Goal: Navigation & Orientation: Find specific page/section

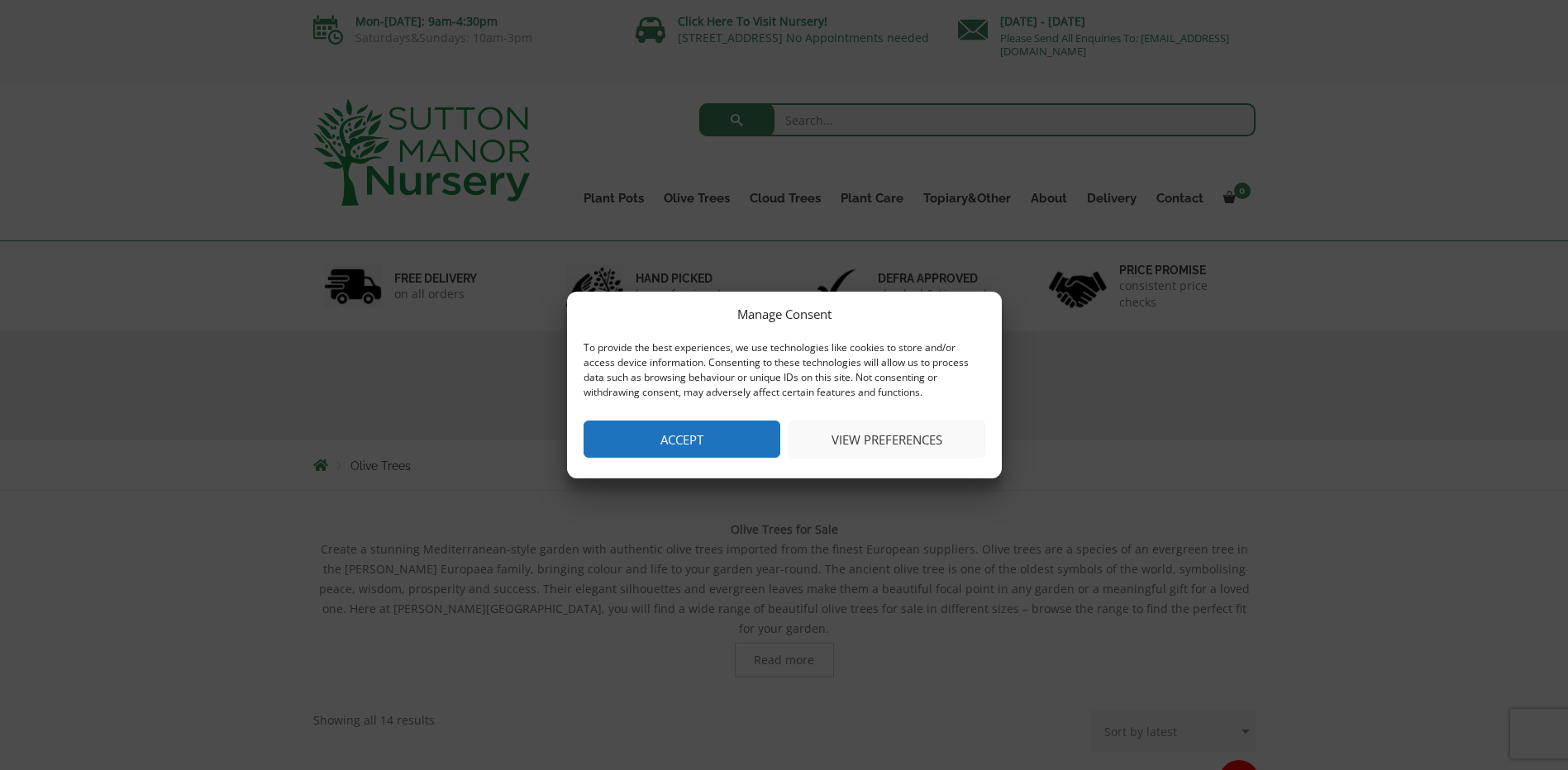
click at [705, 445] on button "Accept" at bounding box center [682, 440] width 196 height 38
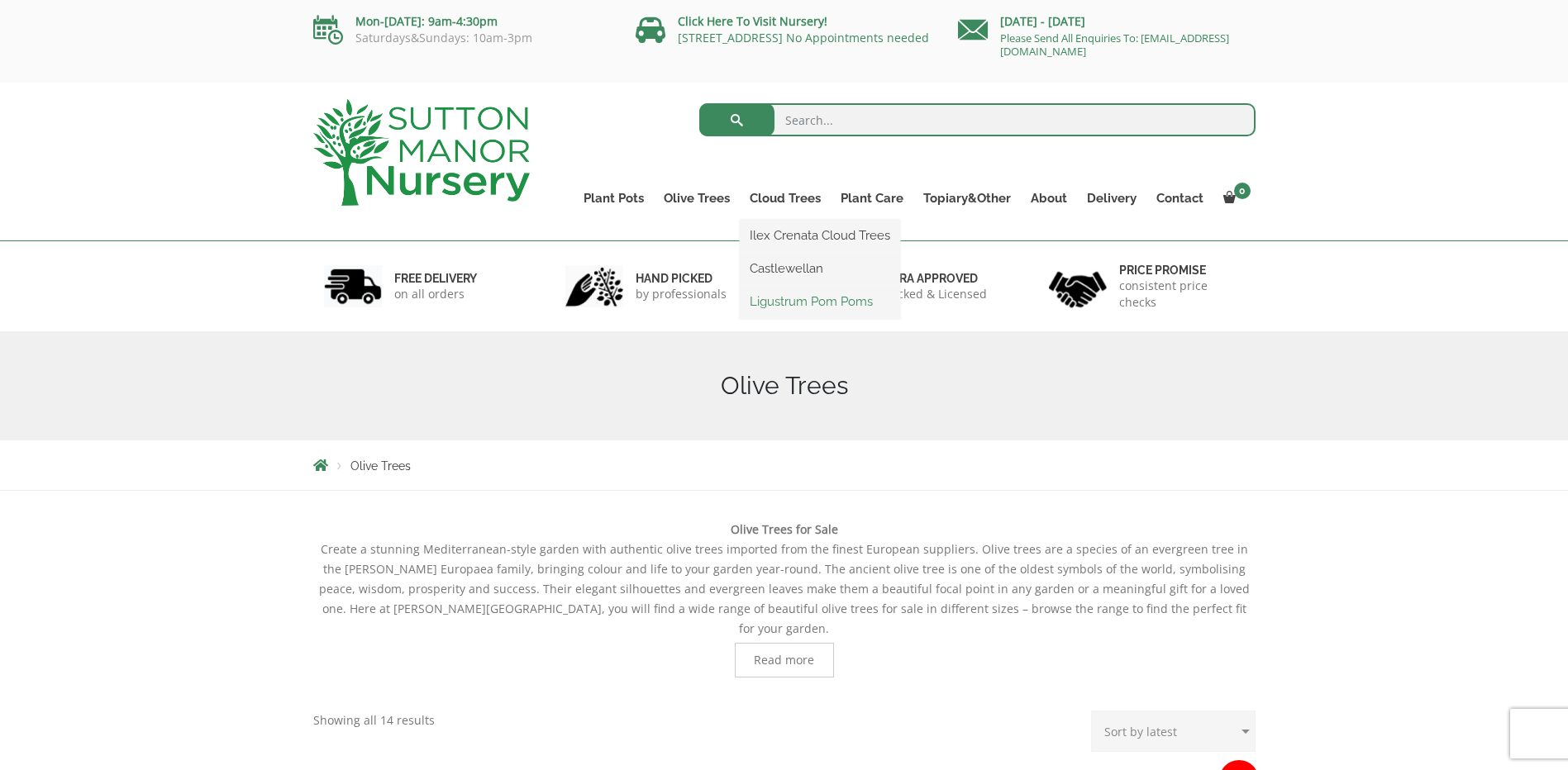
click at [799, 292] on link "Ligustrum Pom Poms" at bounding box center [820, 301] width 161 height 25
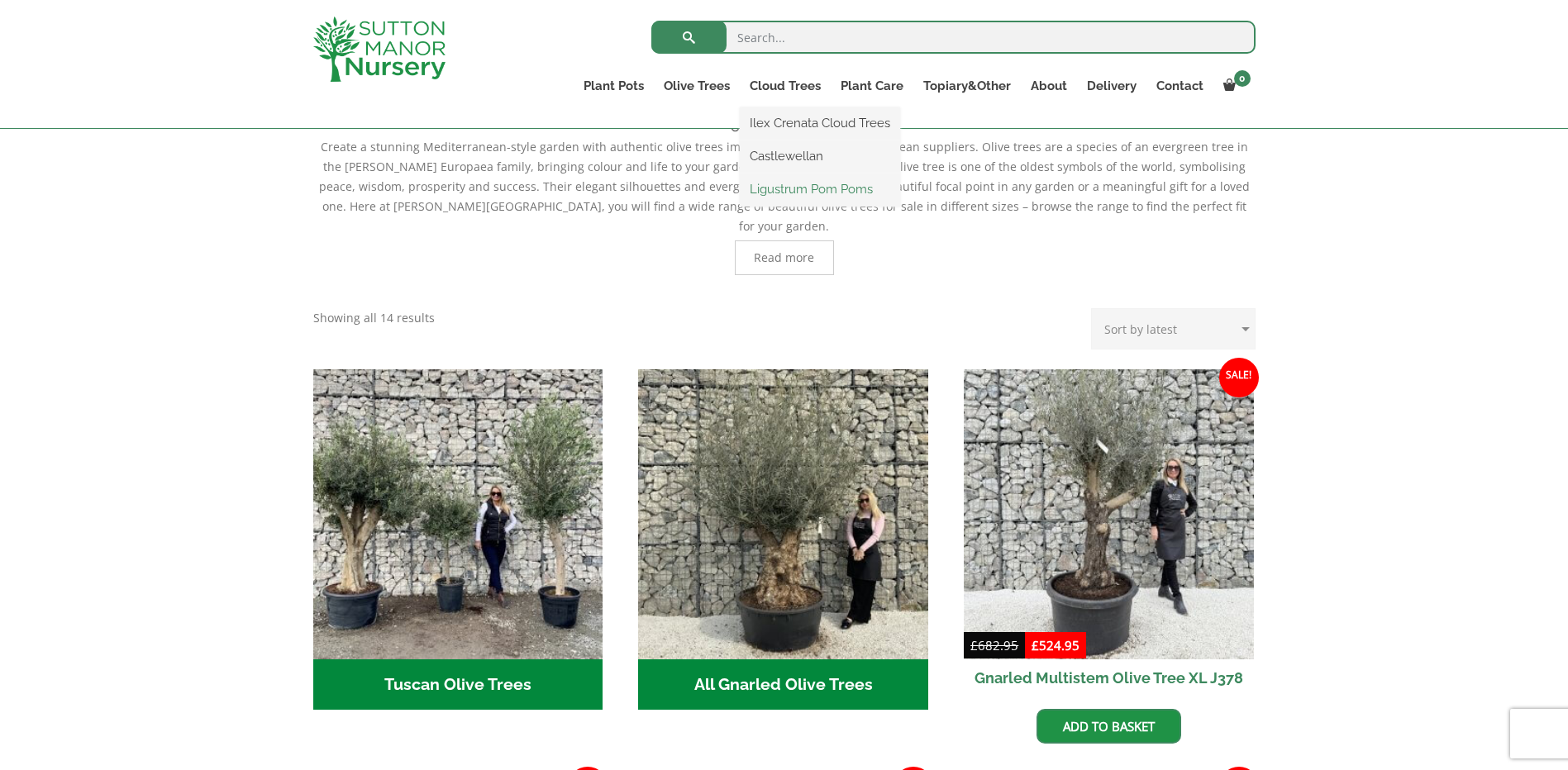
scroll to position [413, 0]
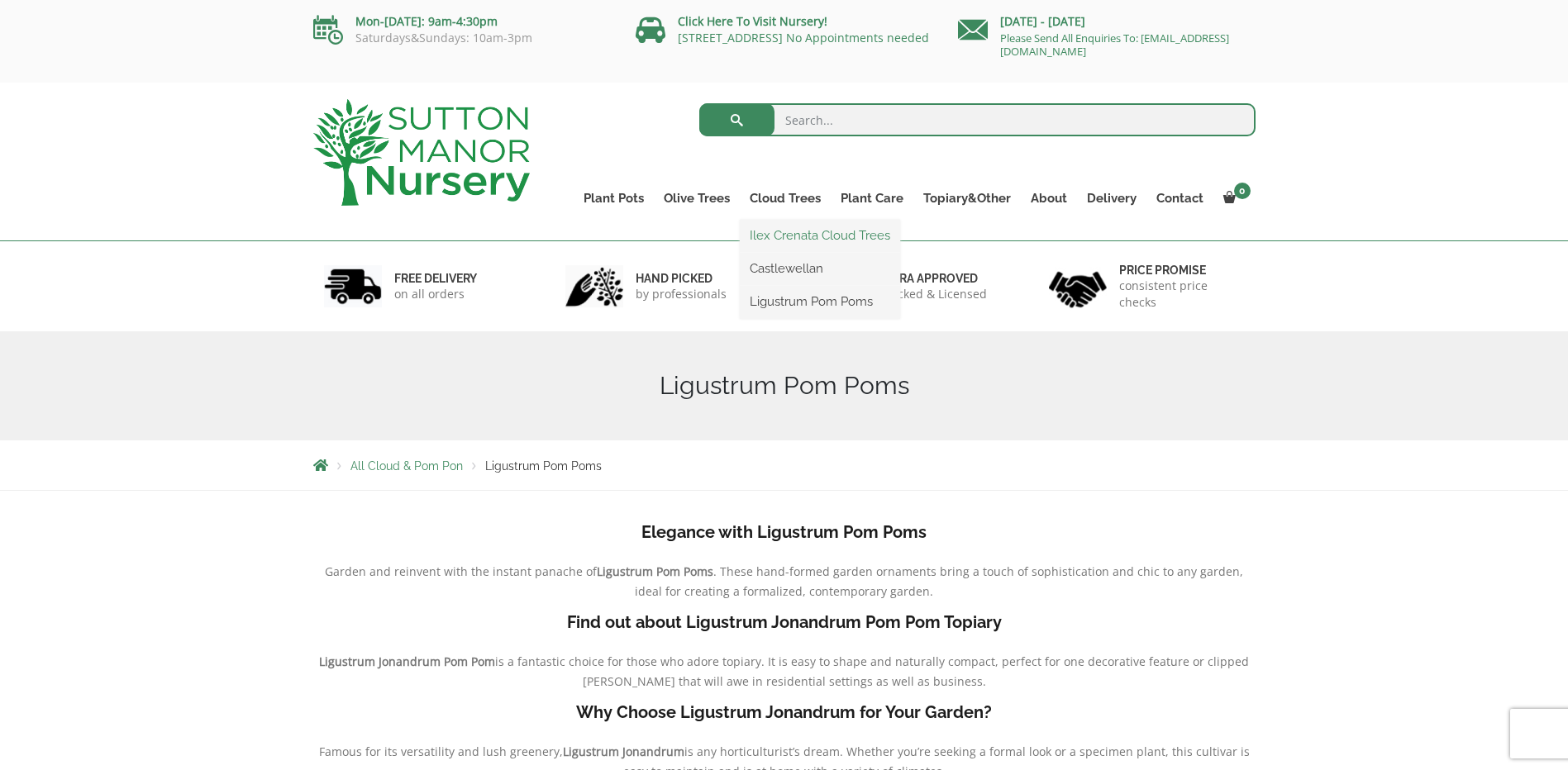
click at [834, 228] on link "Ilex Crenata Cloud Trees" at bounding box center [820, 235] width 161 height 25
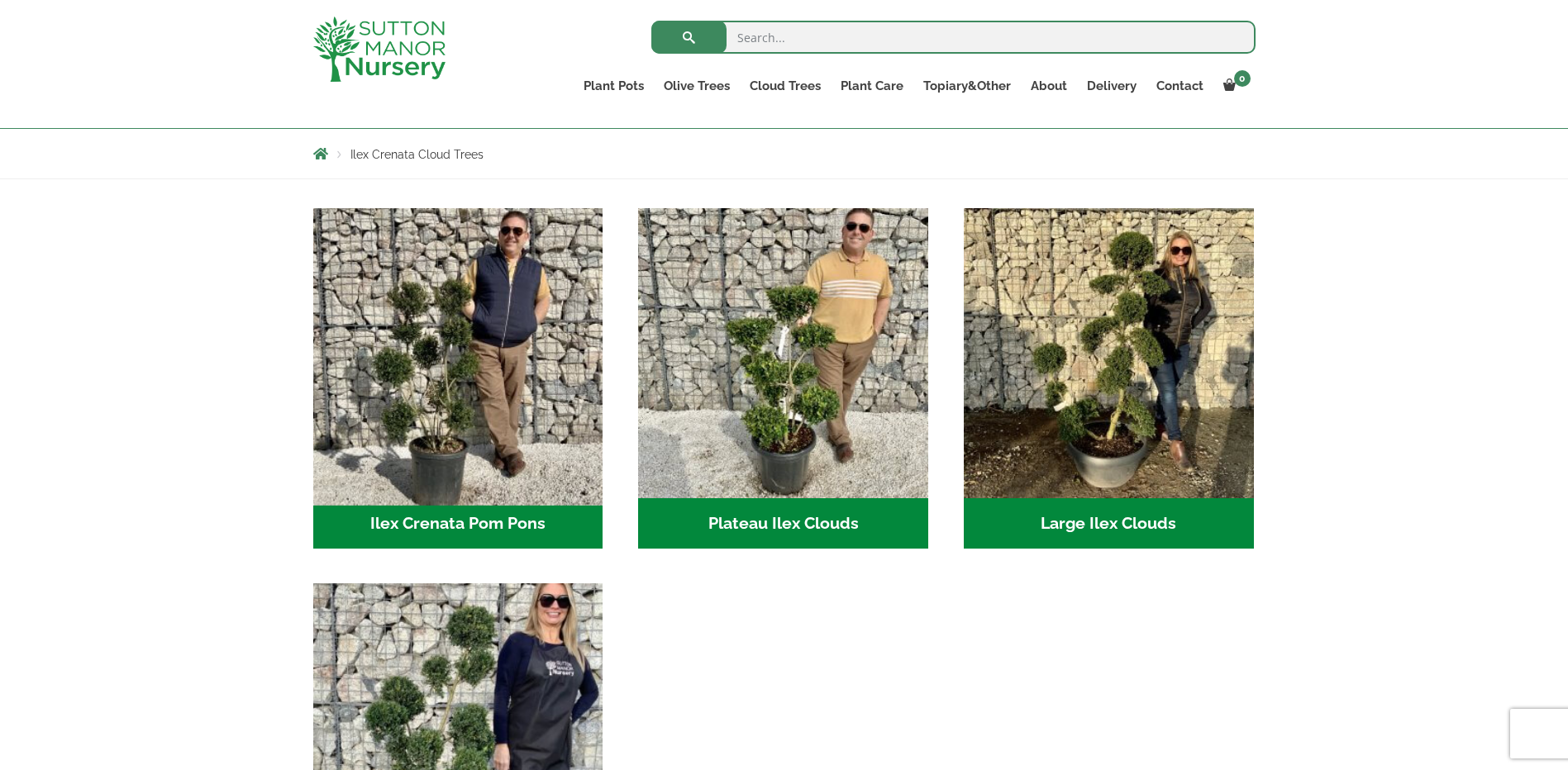
scroll to position [275, 0]
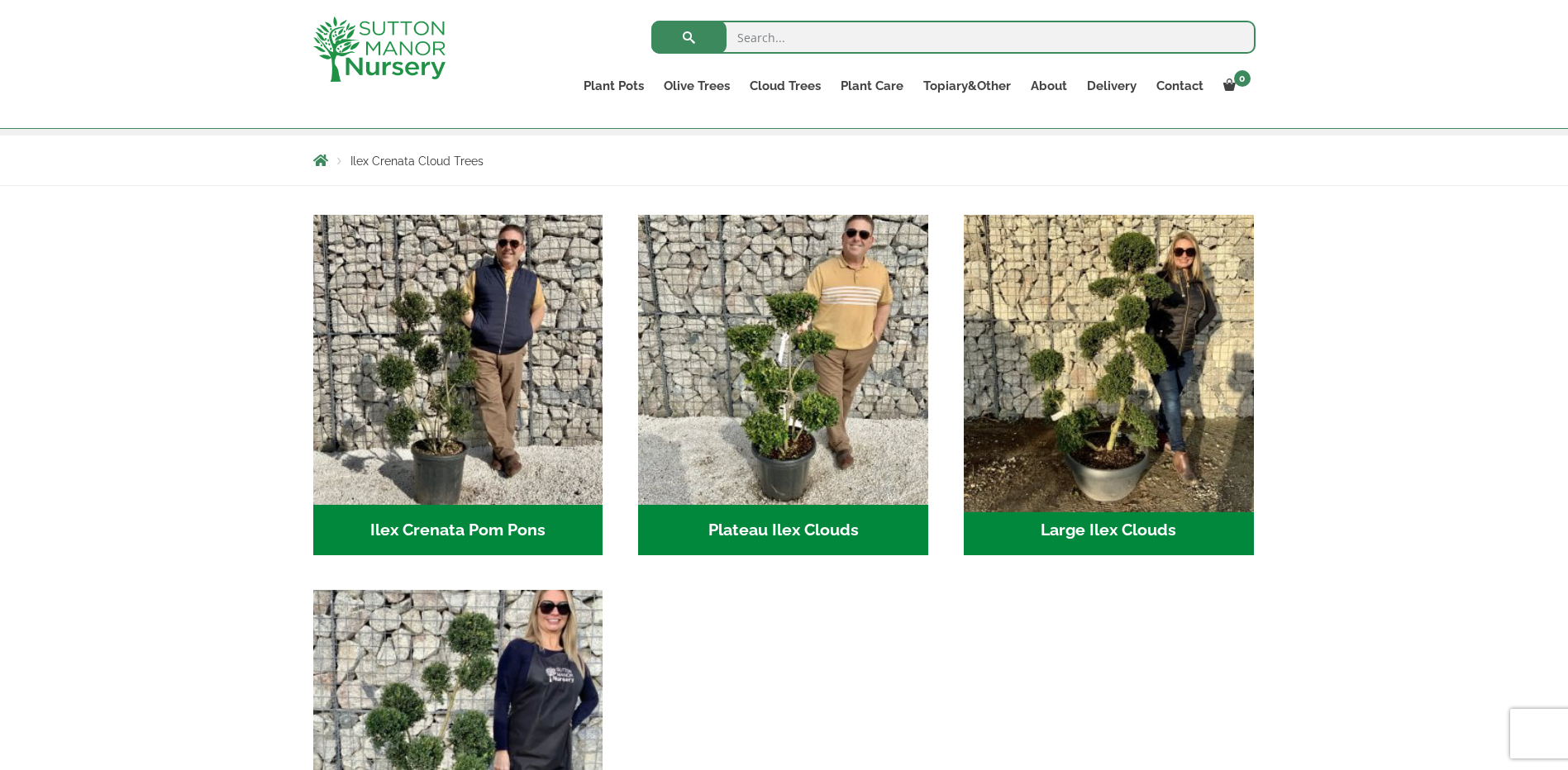
click at [1085, 337] on img "Visit product category Large Ilex Clouds" at bounding box center [1109, 359] width 304 height 304
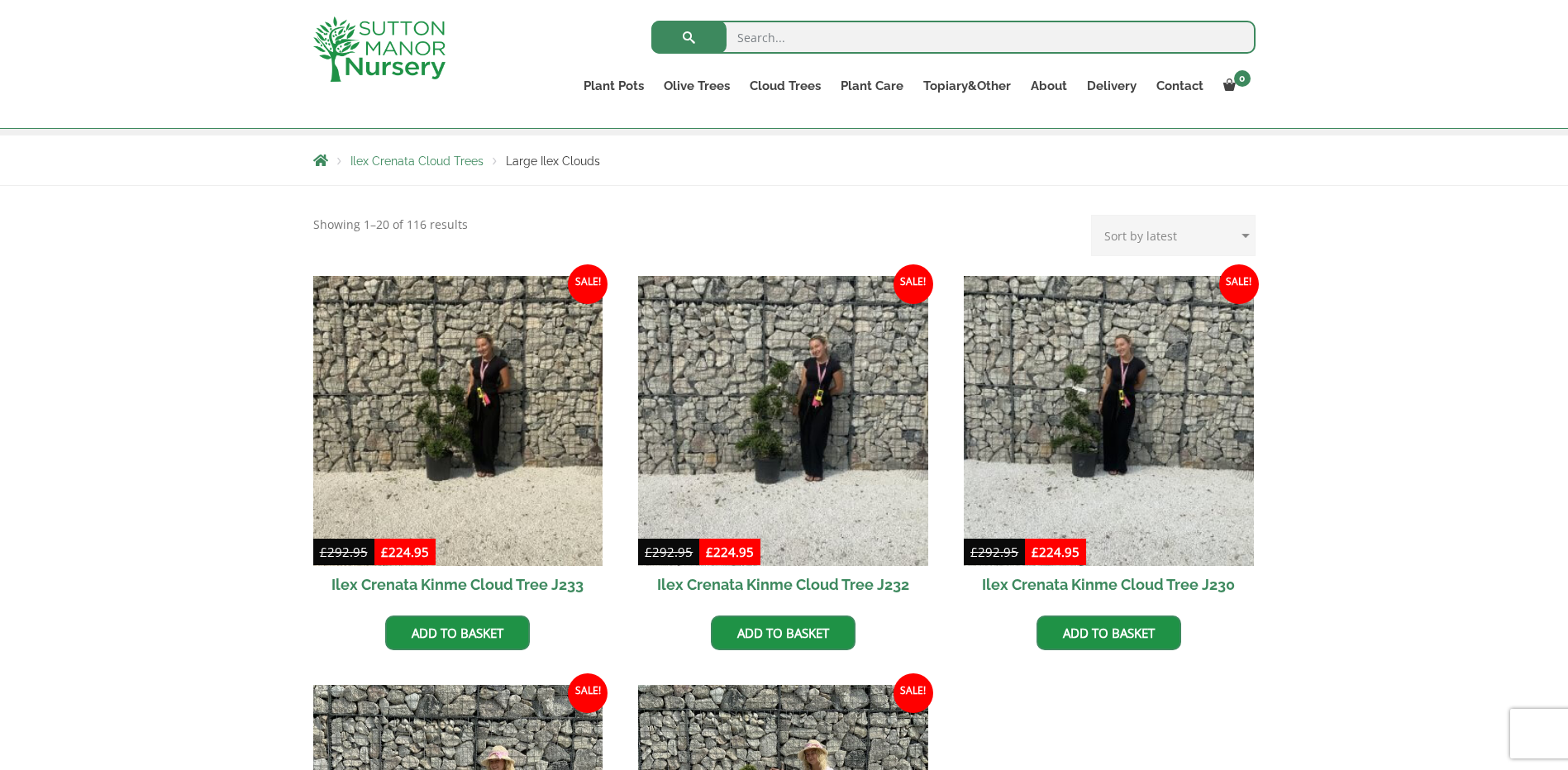
scroll to position [413, 0]
